Goal: Task Accomplishment & Management: Complete application form

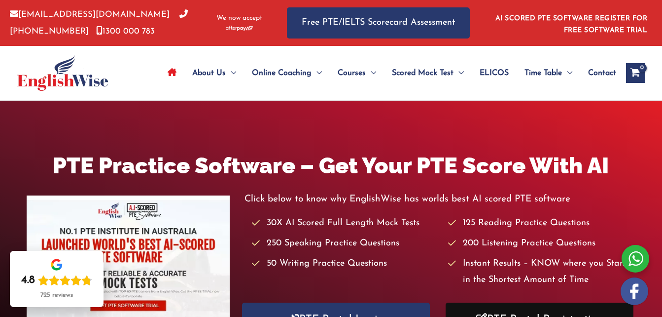
click at [510, 305] on link "PTE Portal Registration" at bounding box center [540, 319] width 188 height 34
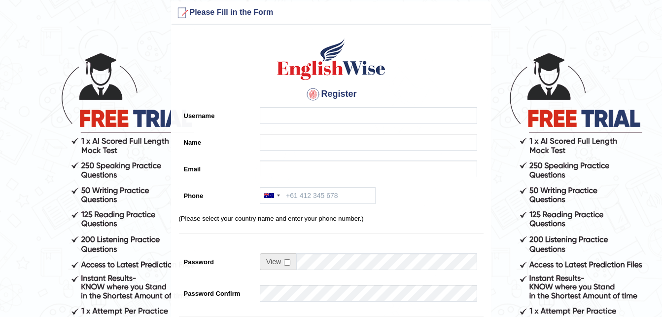
scroll to position [13, 0]
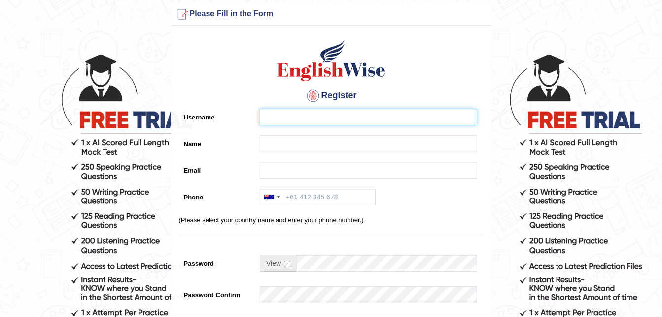
click at [310, 112] on input "Username" at bounding box center [369, 117] width 218 height 17
type input "sunita"
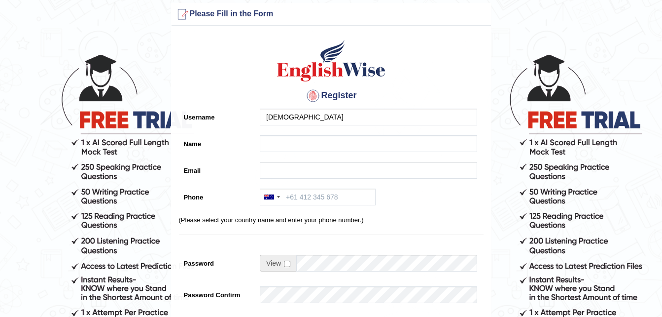
type input "sunita"
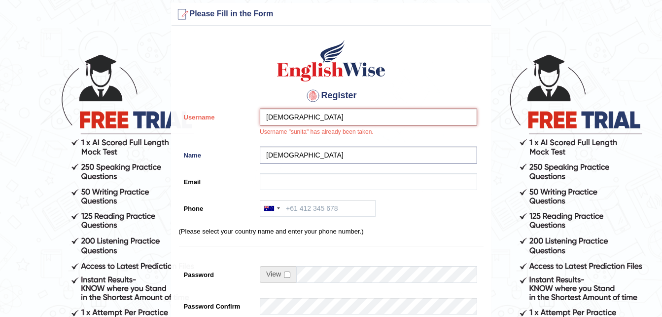
type input "sunita Tamang"
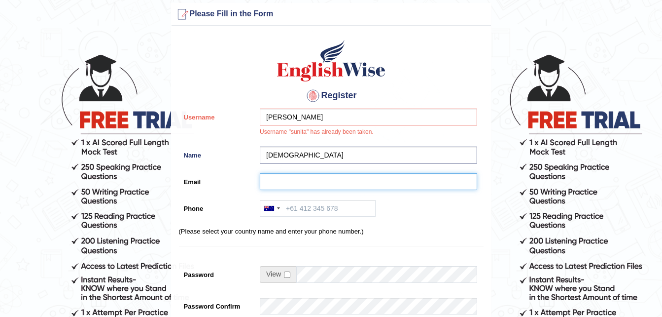
type input "Sunita.tamang@student.uts.edu.au"
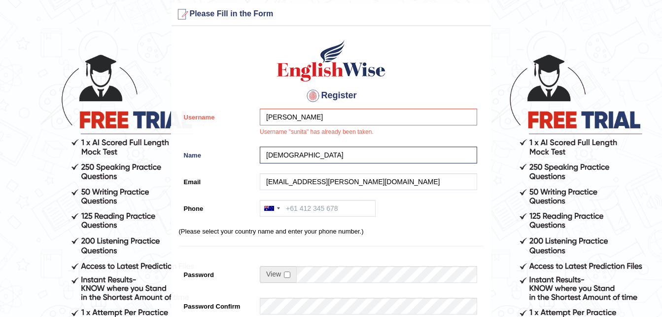
type input "+61494130828"
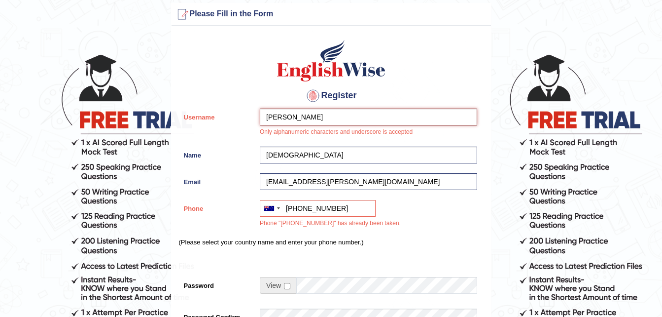
click at [287, 118] on input "sunita Tamang" at bounding box center [369, 117] width 218 height 17
type input "Sunita Tamang"
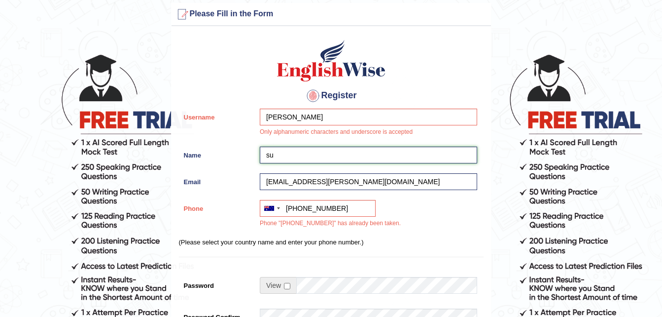
type input "s"
type input "Sunita"
click at [419, 255] on div "Register Username Sunita Tamang Only alphanumeric characters and underscore is …" at bounding box center [332, 248] width 320 height 434
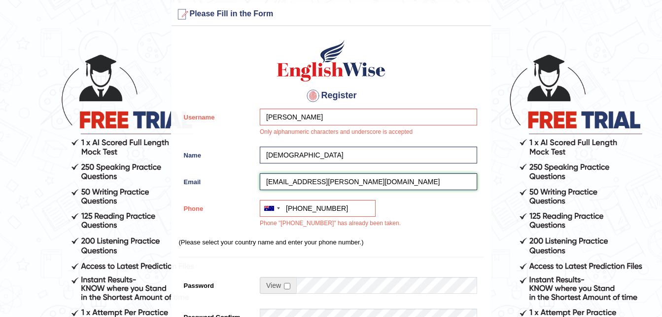
click at [379, 182] on input "Sunita.tamang@student.uts.edu.au" at bounding box center [369, 181] width 218 height 17
type input "S"
type input "[EMAIL_ADDRESS][DOMAIN_NAME]"
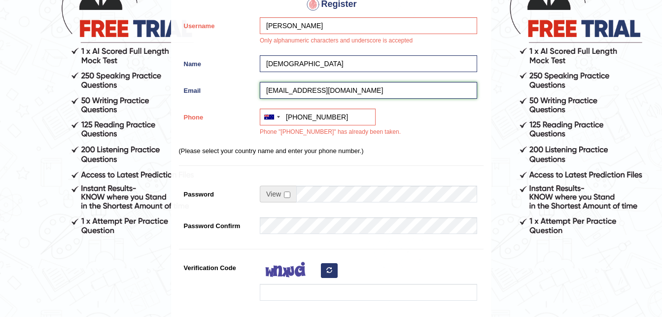
scroll to position [0, 0]
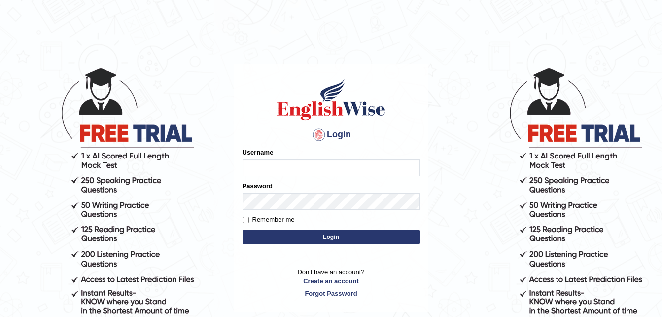
click at [292, 167] on input "Username" at bounding box center [332, 167] width 178 height 17
type input "tmgsunii6789@gmail.com"
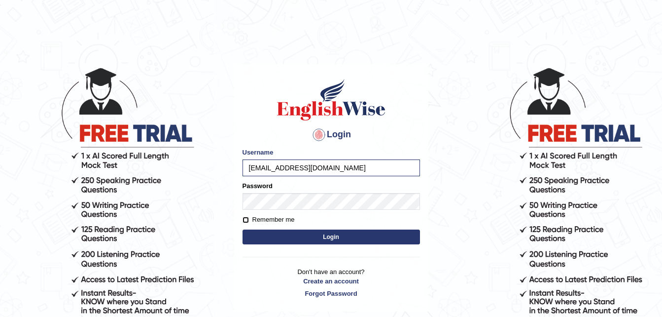
click at [246, 219] on input "Remember me" at bounding box center [246, 220] width 6 height 6
checkbox input "true"
click at [280, 232] on button "Login" at bounding box center [332, 236] width 178 height 15
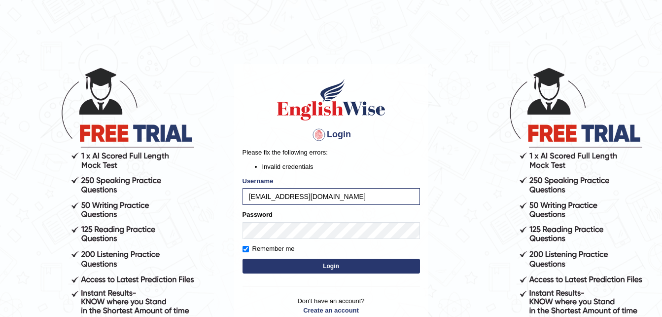
click at [278, 266] on button "Login" at bounding box center [332, 265] width 178 height 15
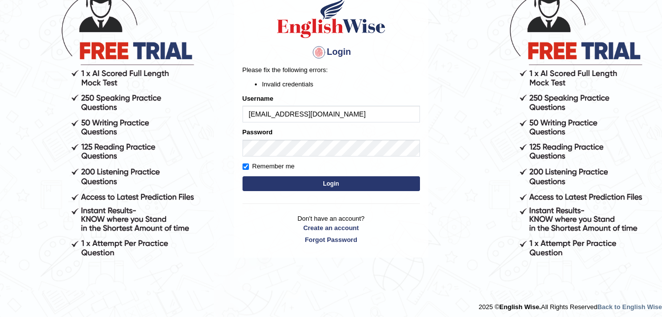
scroll to position [83, 0]
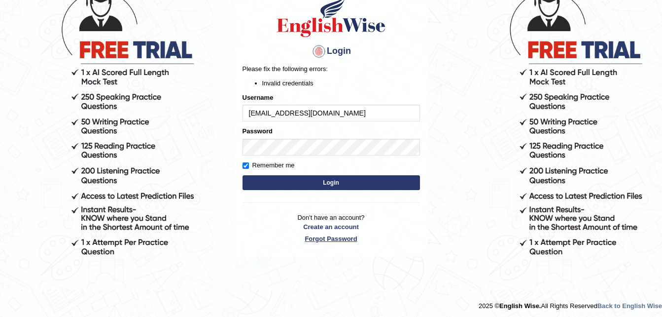
click at [315, 237] on link "Forgot Password" at bounding box center [332, 238] width 178 height 9
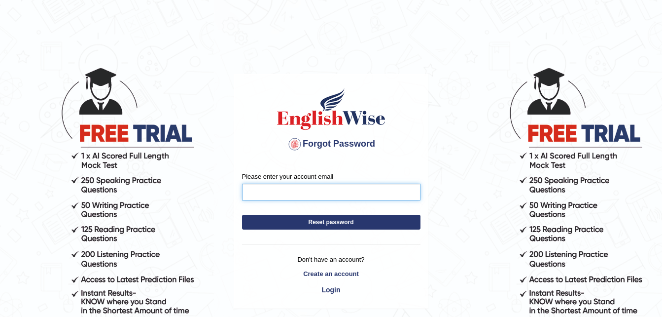
click at [307, 194] on input "Please enter your account email" at bounding box center [331, 191] width 179 height 17
type input "[EMAIL_ADDRESS][DOMAIN_NAME]"
click at [312, 222] on button "Reset password" at bounding box center [331, 222] width 179 height 15
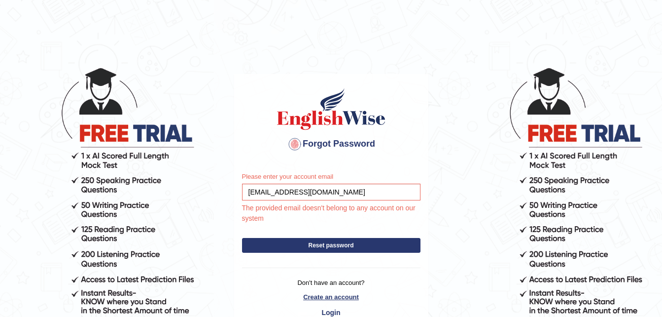
click at [329, 301] on link "Create an account" at bounding box center [331, 296] width 179 height 9
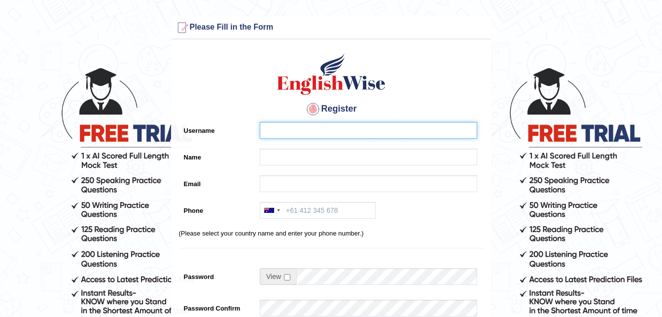
click at [323, 123] on input "Username" at bounding box center [369, 130] width 218 height 17
type input "[PERSON_NAME]"
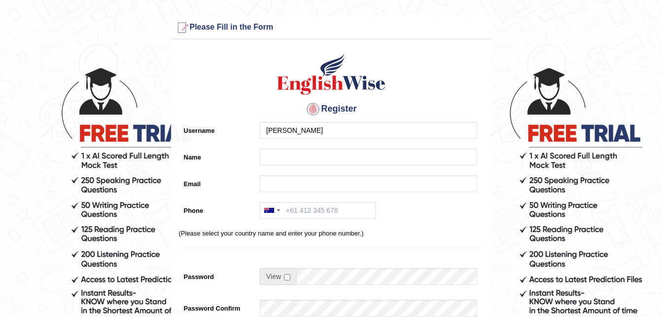
type input "[DEMOGRAPHIC_DATA]"
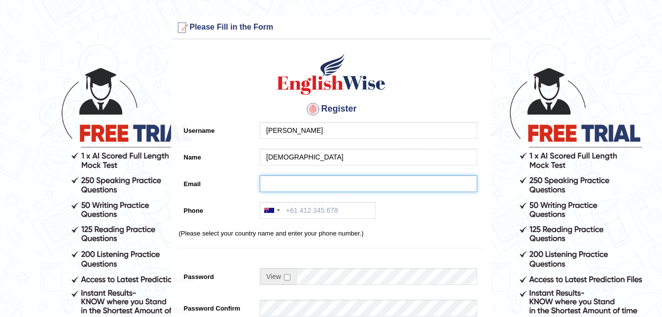
type input "[EMAIL_ADDRESS][DOMAIN_NAME]"
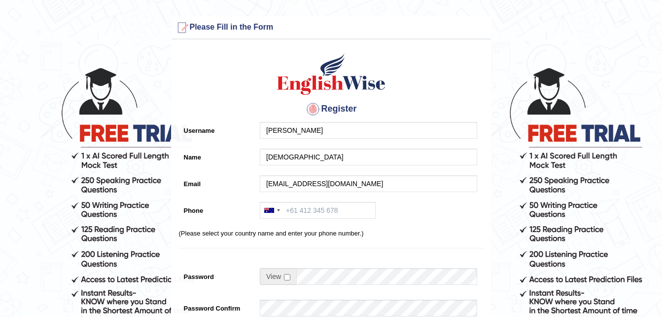
type input "[PHONE_NUMBER]"
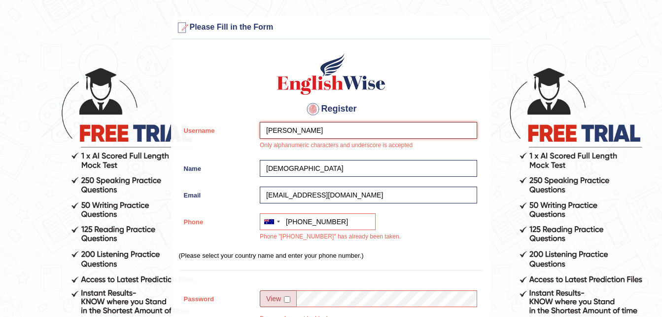
click at [332, 131] on input "[PERSON_NAME]" at bounding box center [369, 130] width 218 height 17
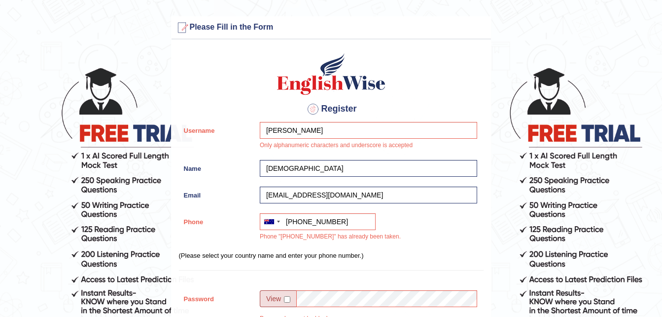
click at [224, 101] on h4 "Register" at bounding box center [331, 109] width 305 height 16
